Goal: Task Accomplishment & Management: Manage account settings

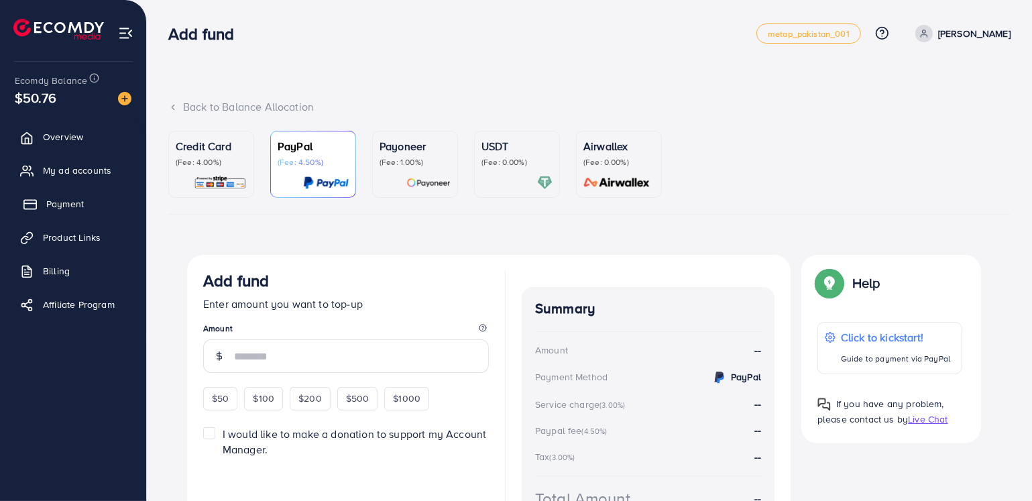
click at [60, 201] on span "Payment" at bounding box center [65, 203] width 38 height 13
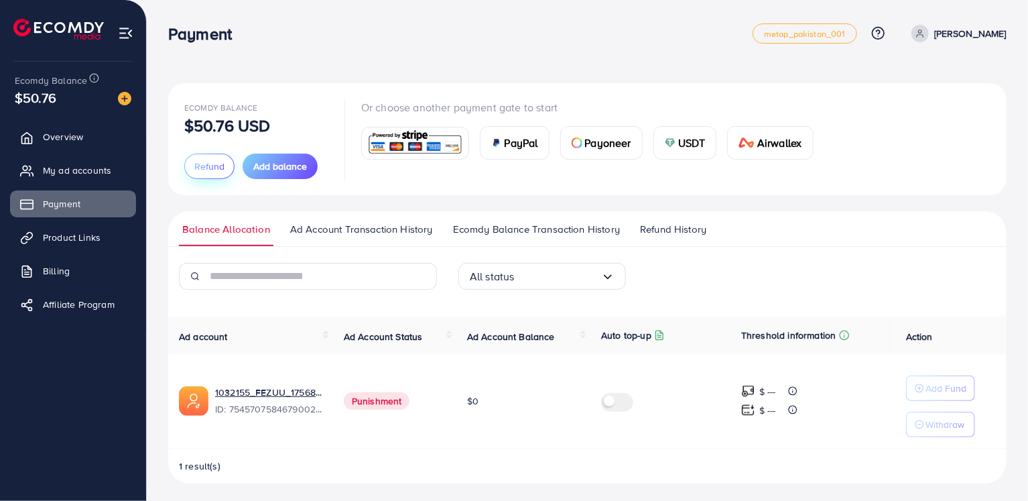
click at [217, 157] on button "Refund" at bounding box center [209, 166] width 50 height 25
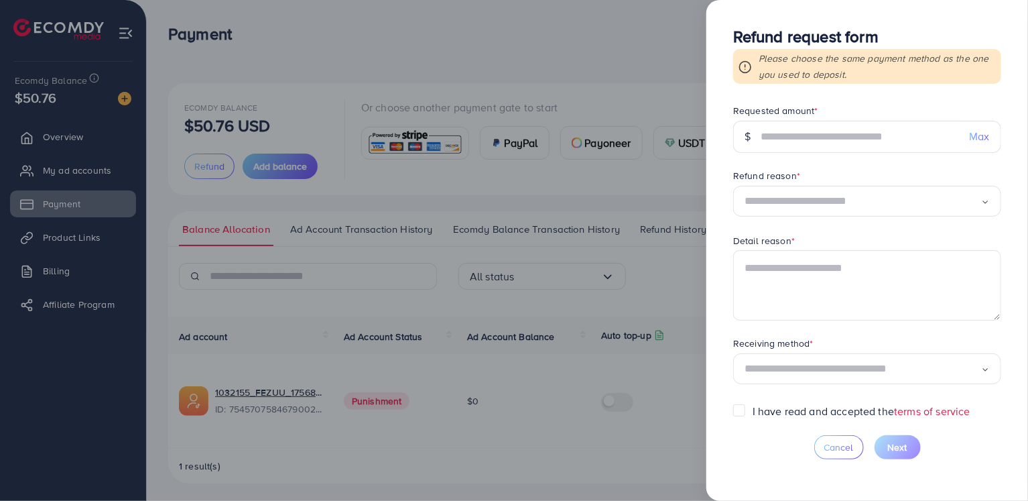
click at [973, 129] on span "Max" at bounding box center [980, 136] width 20 height 15
type input "*****"
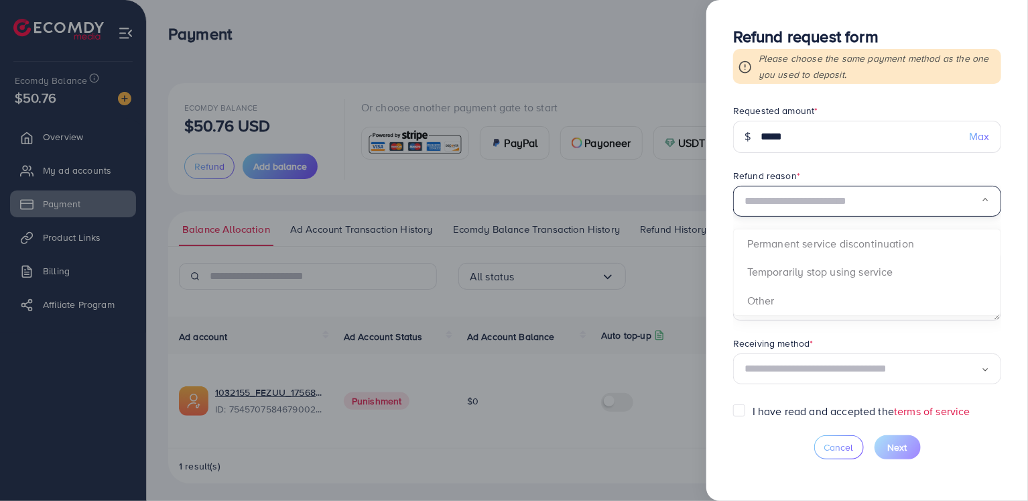
click at [829, 202] on input "Search for option" at bounding box center [863, 201] width 237 height 21
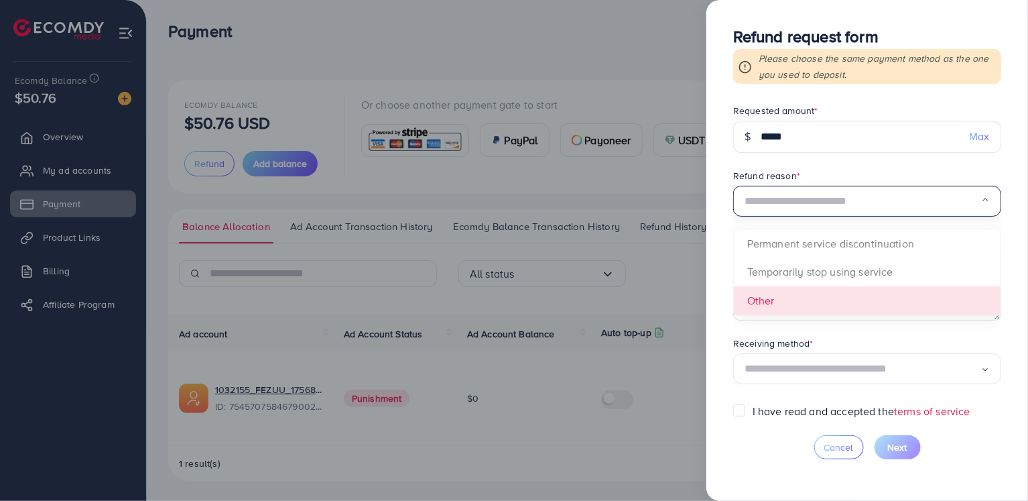
scroll to position [3, 0]
click at [563, 30] on div at bounding box center [514, 250] width 1028 height 501
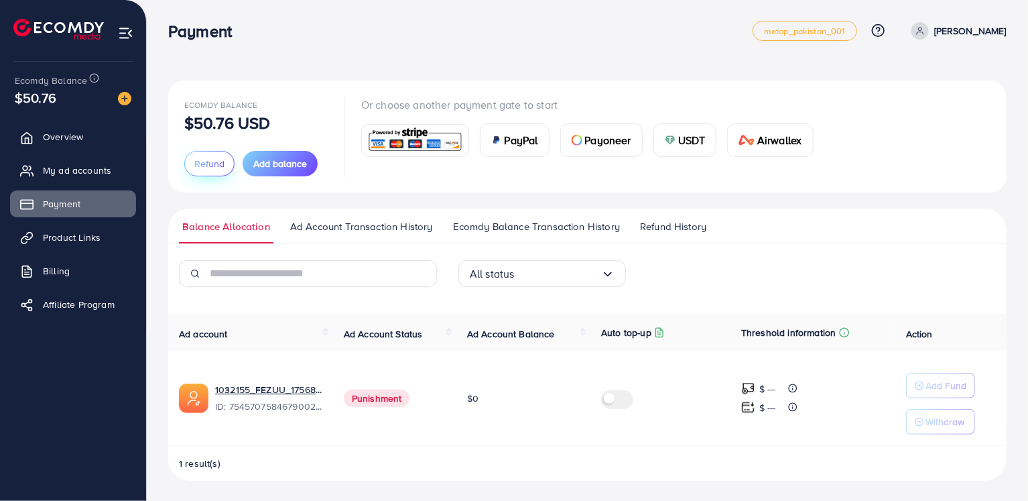
click at [200, 162] on span "Refund" at bounding box center [209, 163] width 30 height 13
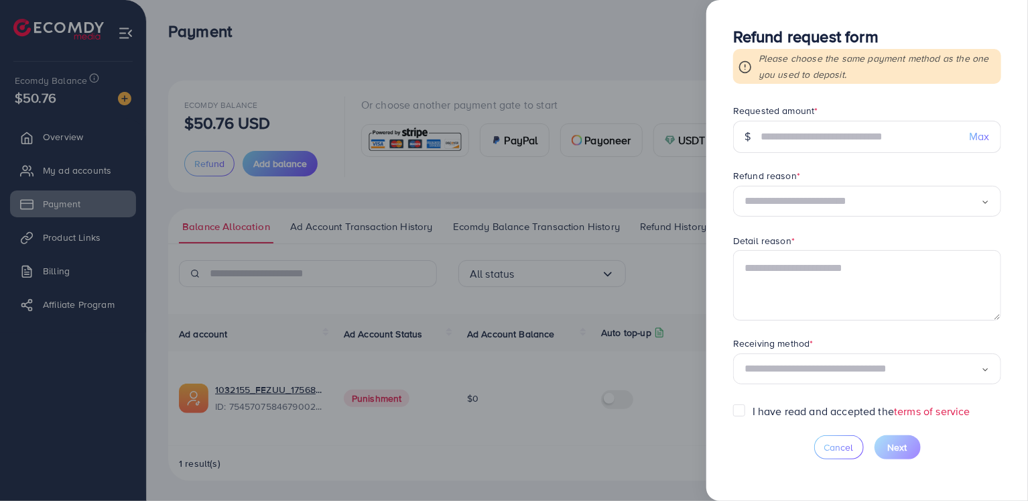
click at [456, 60] on div at bounding box center [514, 250] width 1028 height 501
